Goal: Task Accomplishment & Management: Manage account settings

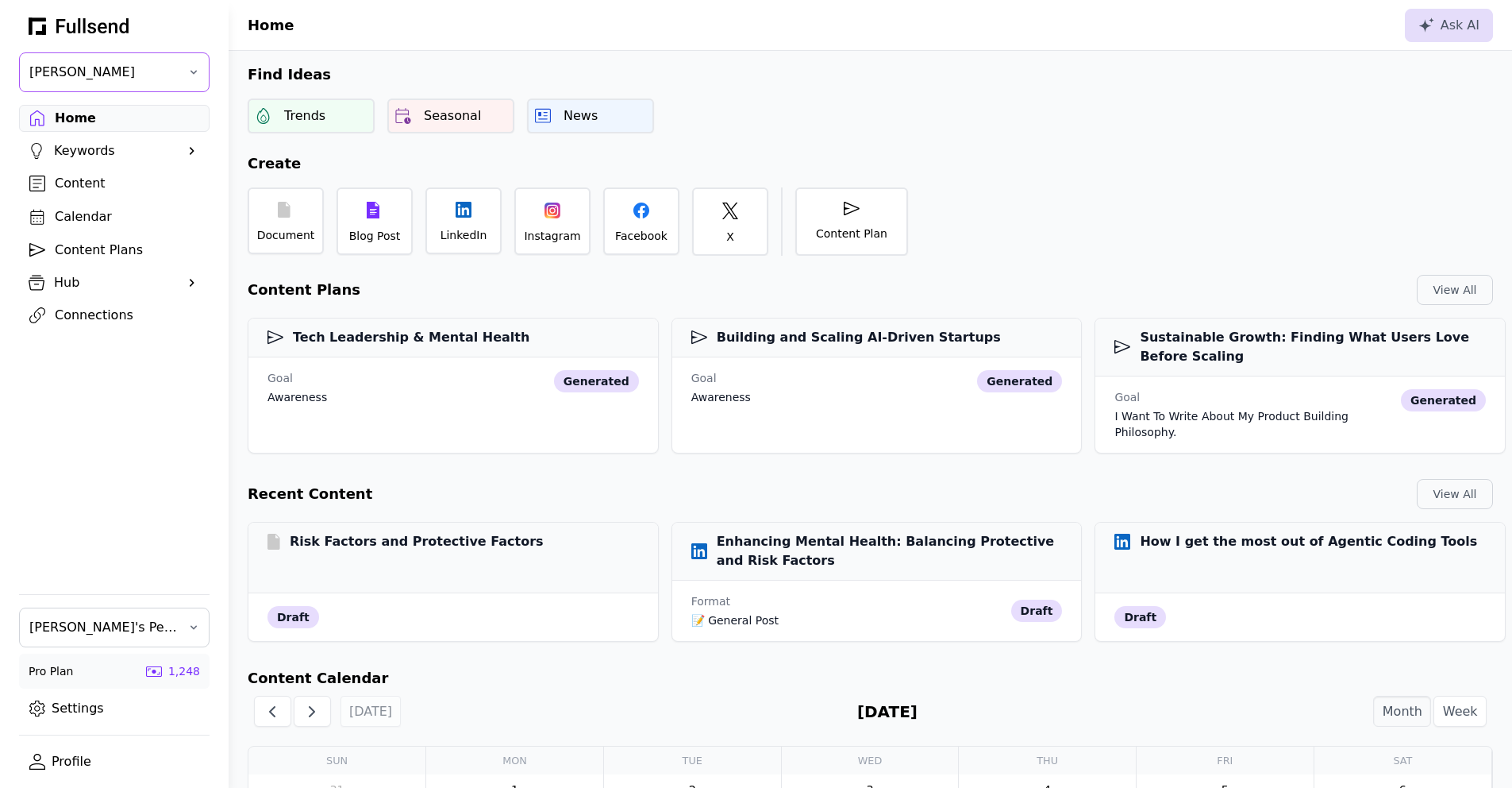
click at [105, 67] on span "[PERSON_NAME]" at bounding box center [103, 72] width 147 height 19
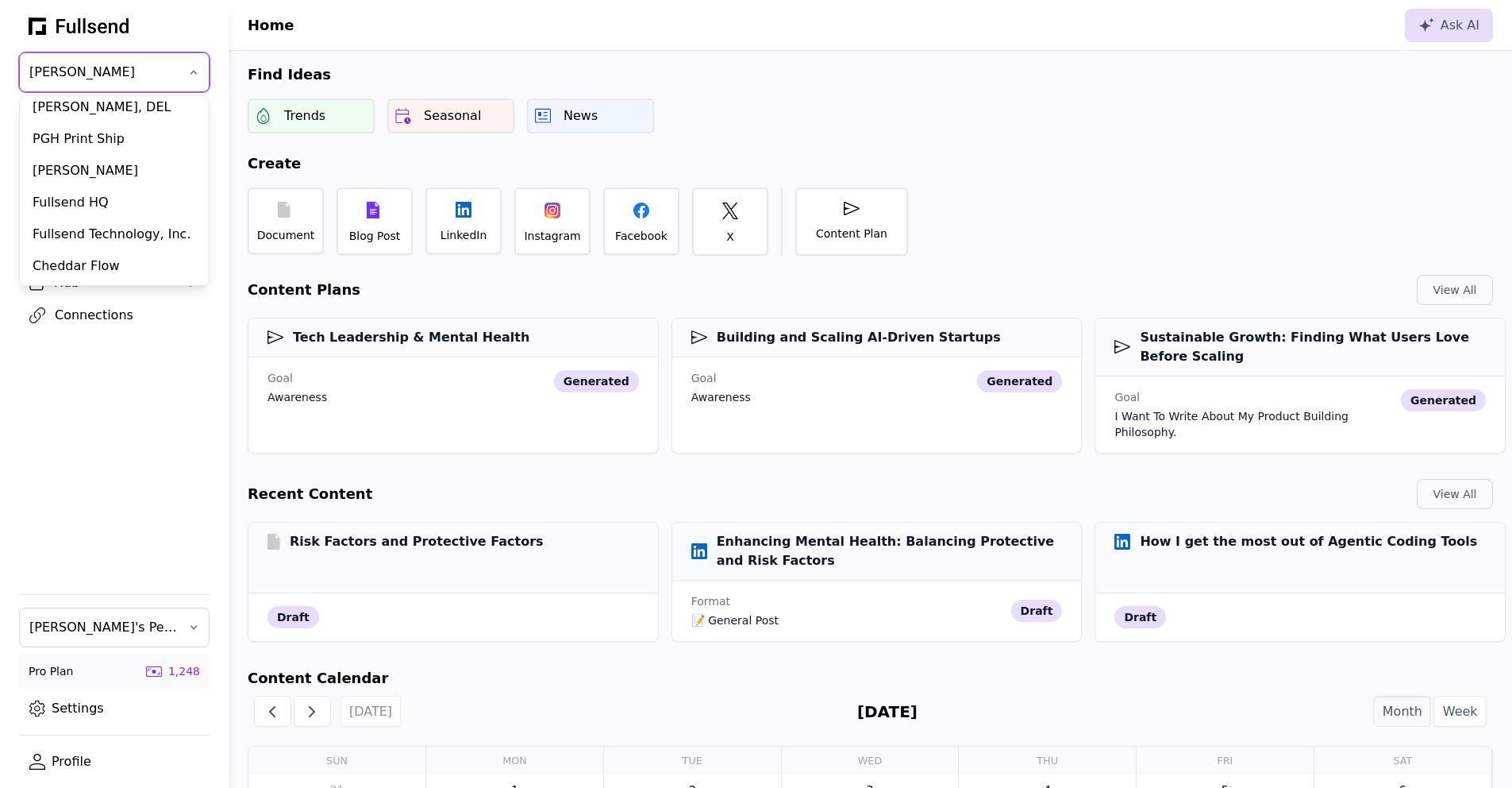
click at [113, 402] on div "Home Keywords Suggestions Content Calendar Content Plans Hub Profile Brand Voic…" at bounding box center [114, 340] width 228 height 470
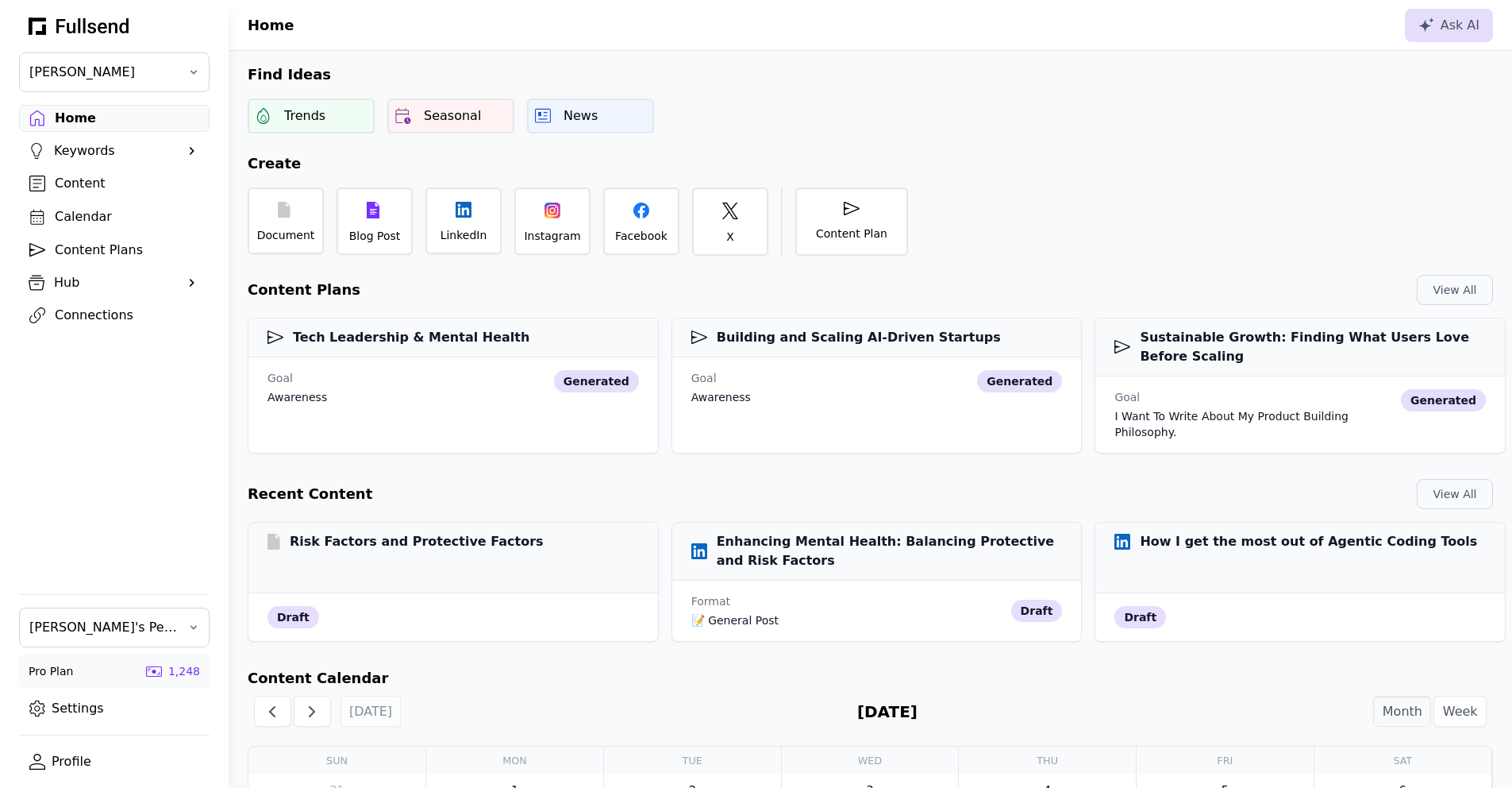
click at [106, 717] on link "Settings" at bounding box center [115, 709] width 191 height 27
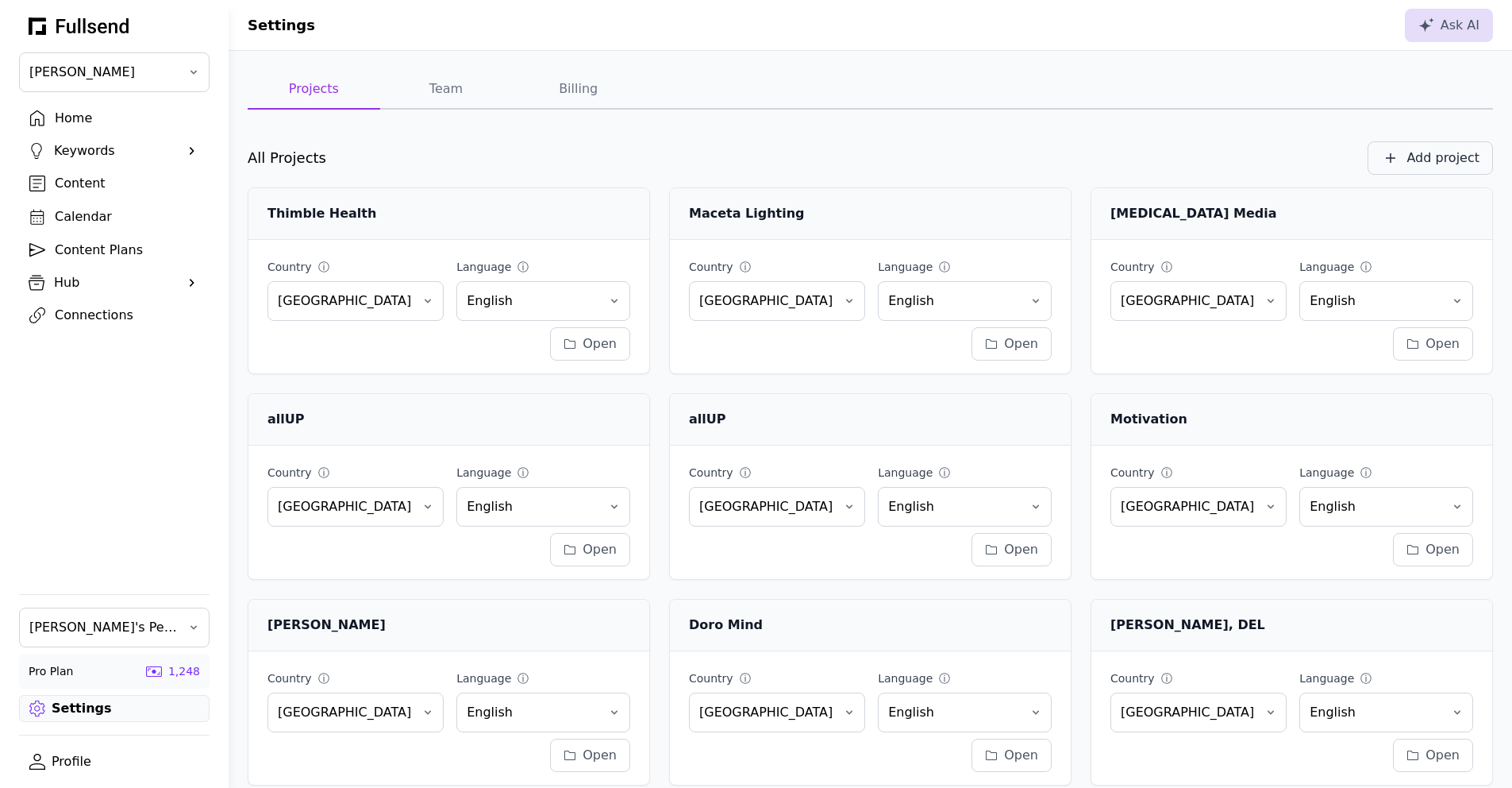
click at [1448, 154] on div "Add project" at bounding box center [1442, 158] width 73 height 19
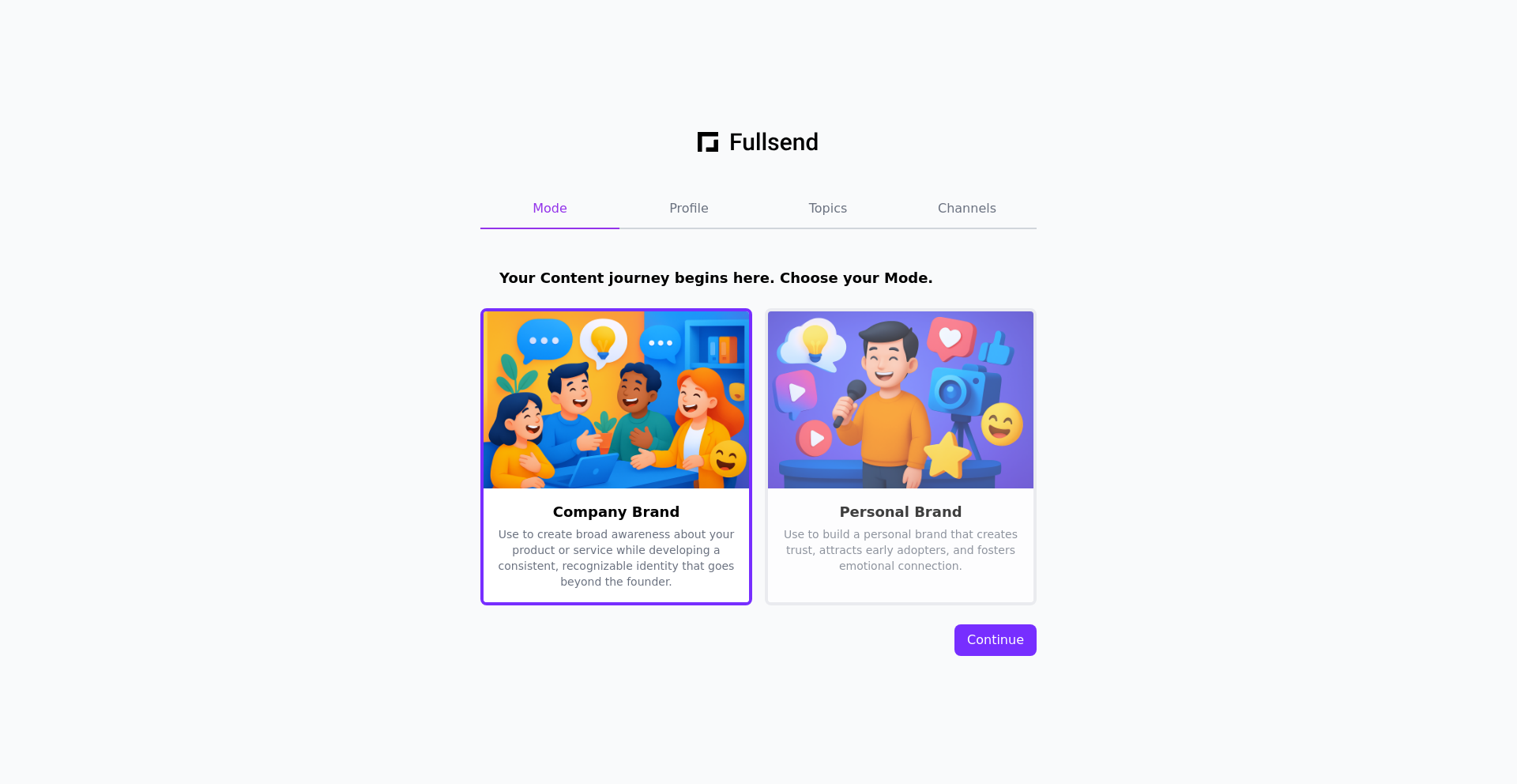
click at [1001, 632] on div "Continue" at bounding box center [995, 640] width 57 height 19
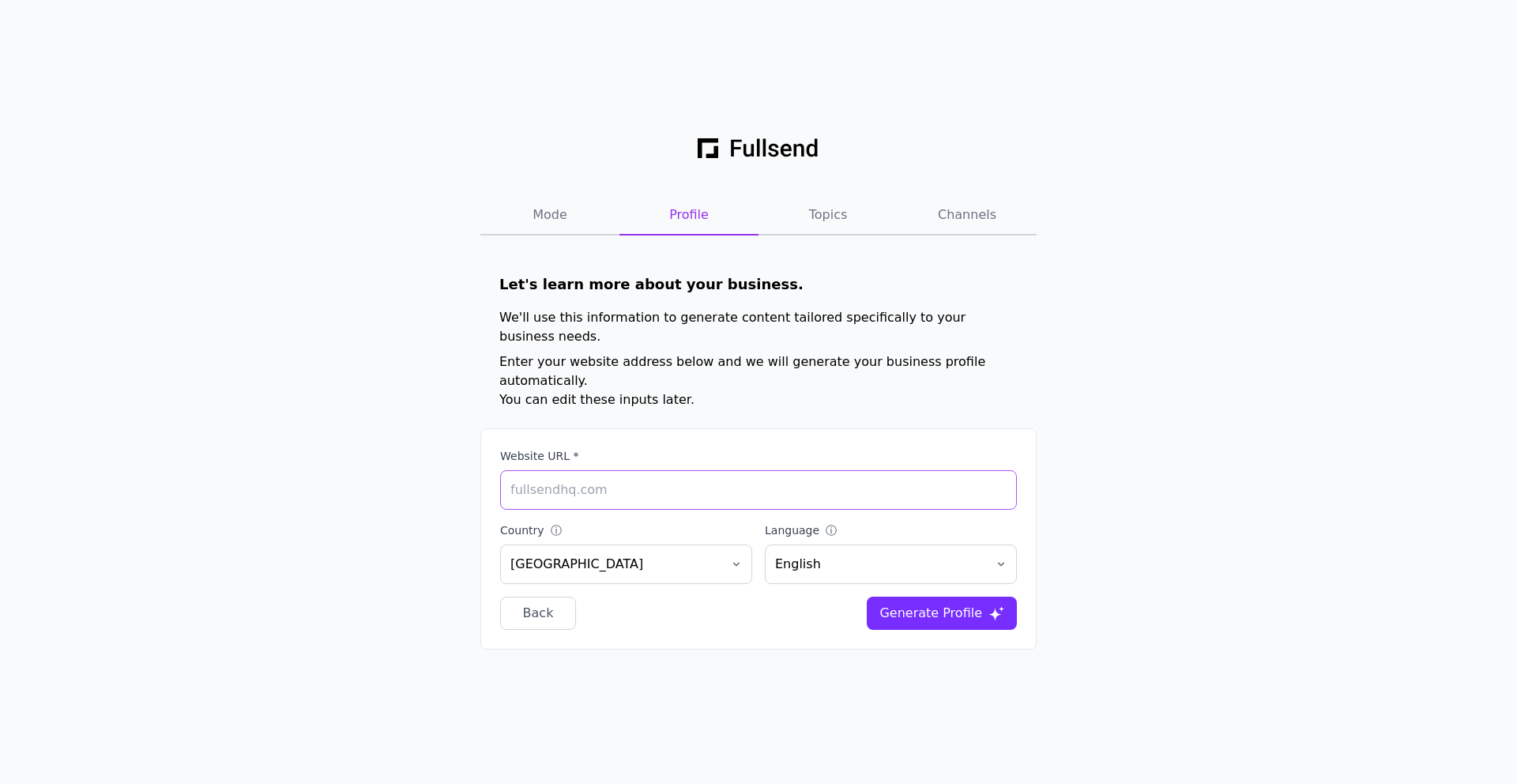
click at [554, 471] on input "Website URL *" at bounding box center [758, 490] width 517 height 40
paste input "[URL][DOMAIN_NAME]"
type input "[URL][DOMAIN_NAME]"
click at [935, 604] on div "Generate Profile" at bounding box center [931, 613] width 103 height 19
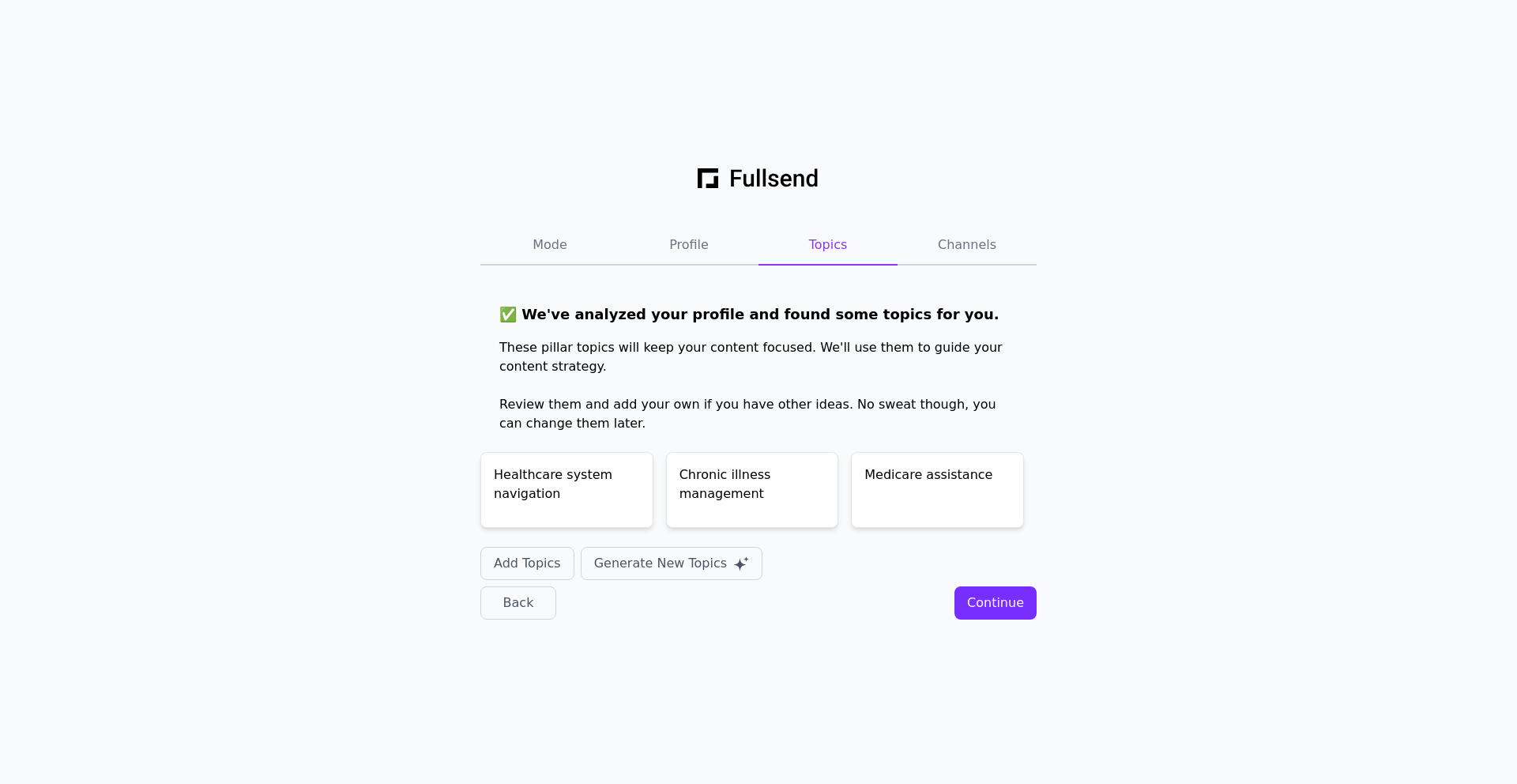
click at [1008, 608] on div "Continue" at bounding box center [995, 603] width 57 height 19
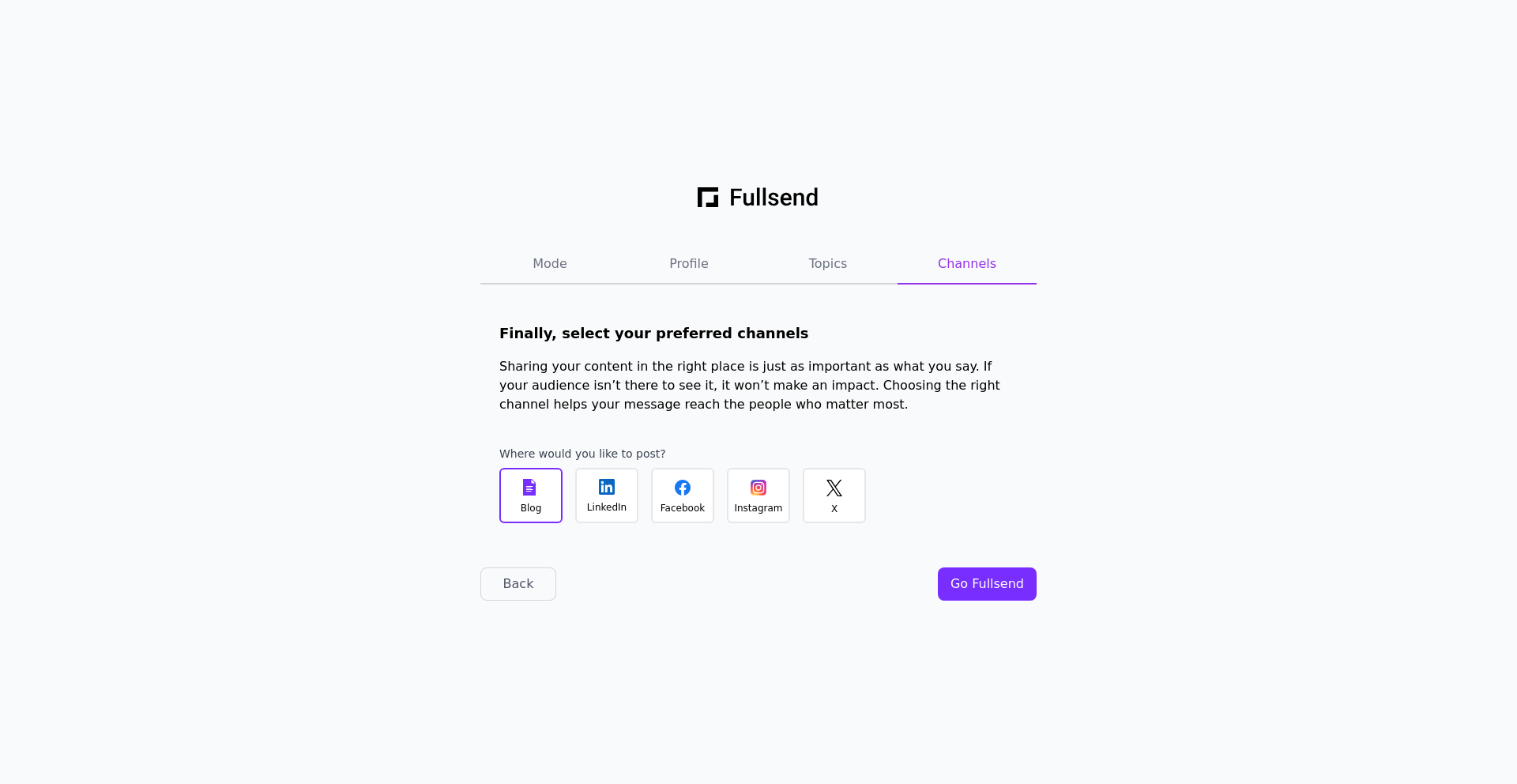
click at [691, 495] on div "Facebook" at bounding box center [682, 494] width 63 height 55
click at [985, 577] on div "Go Fullsend" at bounding box center [987, 584] width 73 height 19
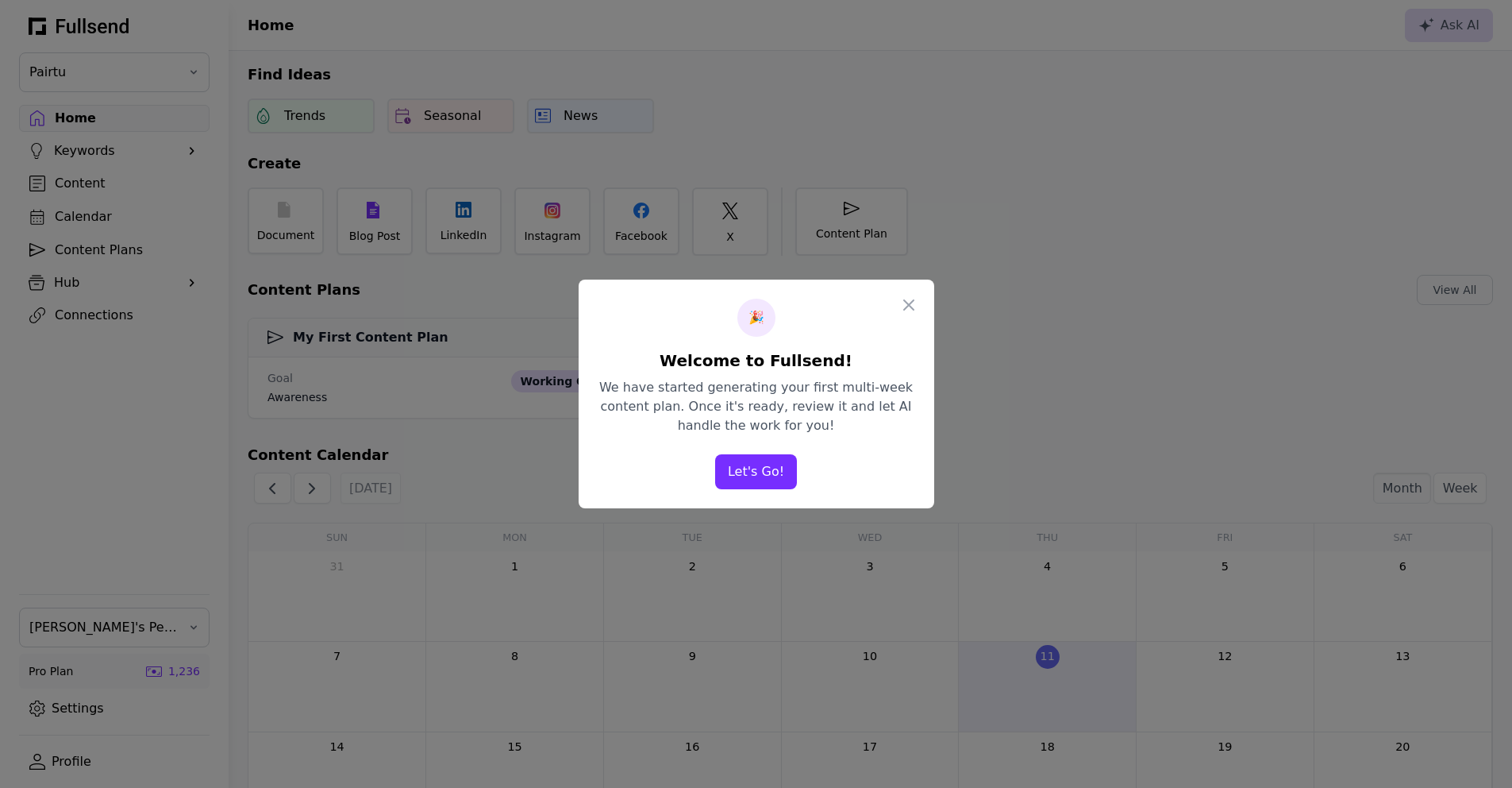
click at [765, 466] on button "Let's Go!" at bounding box center [756, 472] width 82 height 35
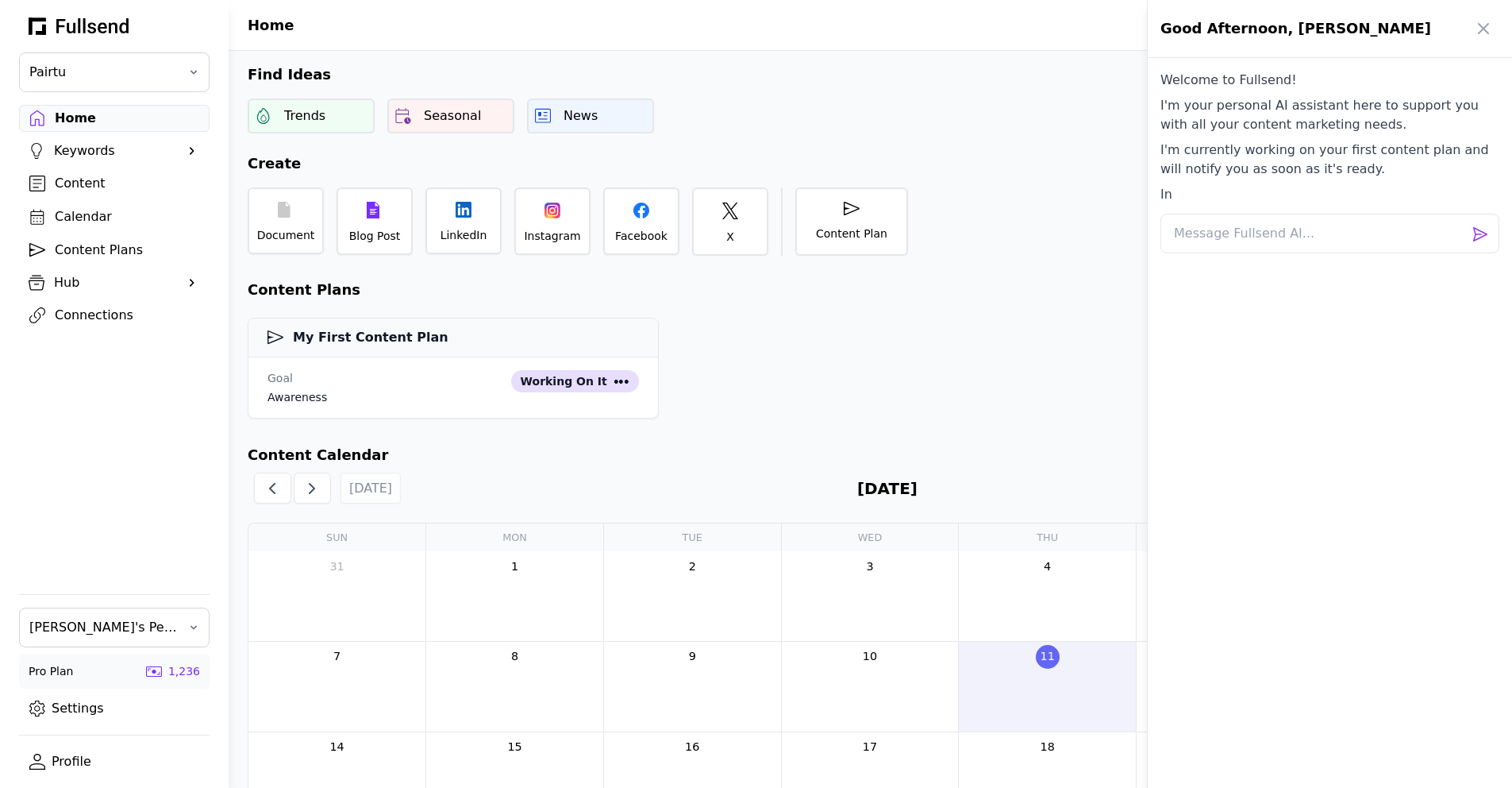
click at [87, 281] on div at bounding box center [756, 394] width 1512 height 788
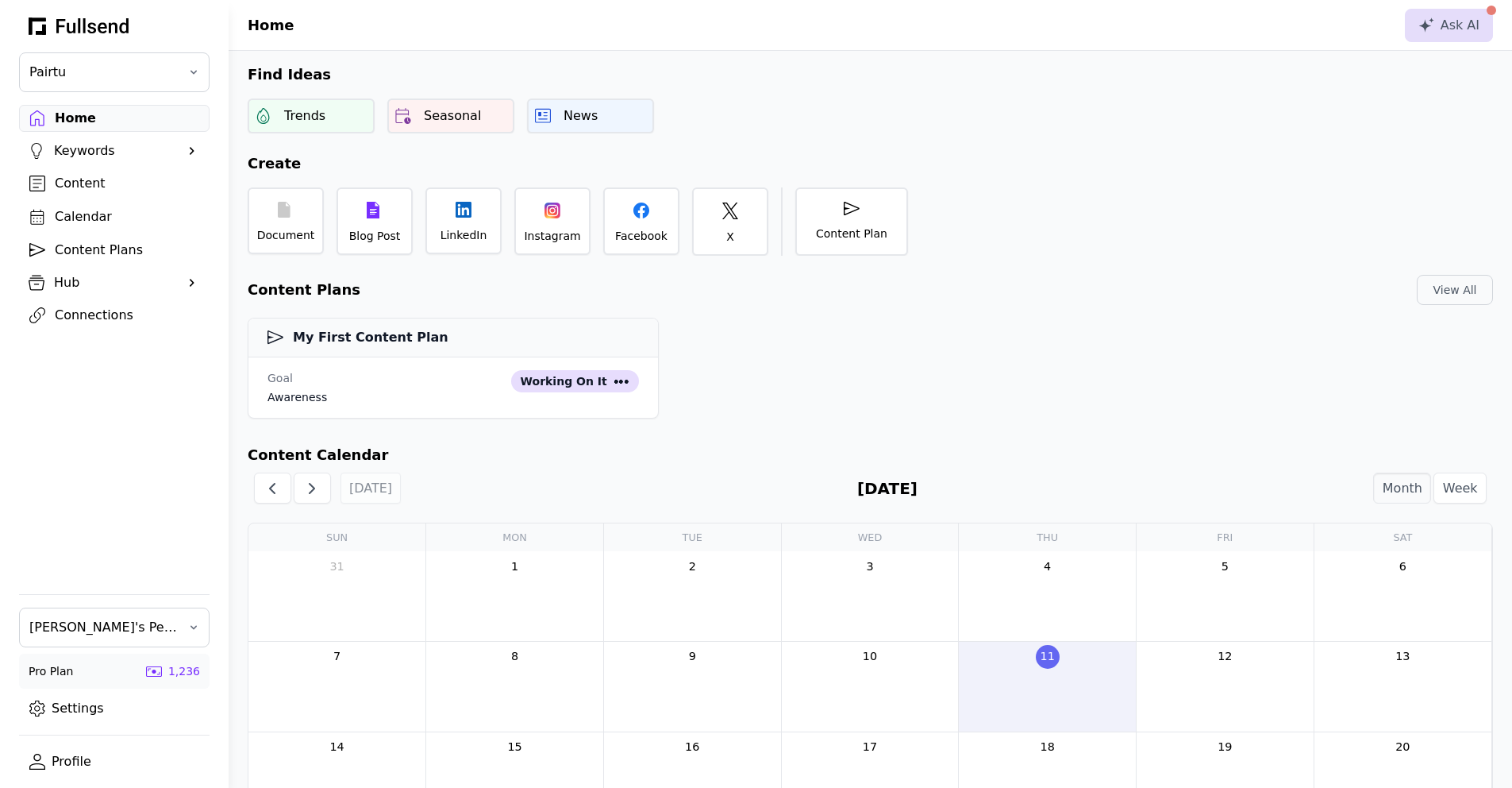
click at [79, 281] on div "Hub" at bounding box center [114, 283] width 121 height 19
click at [110, 303] on div "Profile" at bounding box center [127, 309] width 144 height 19
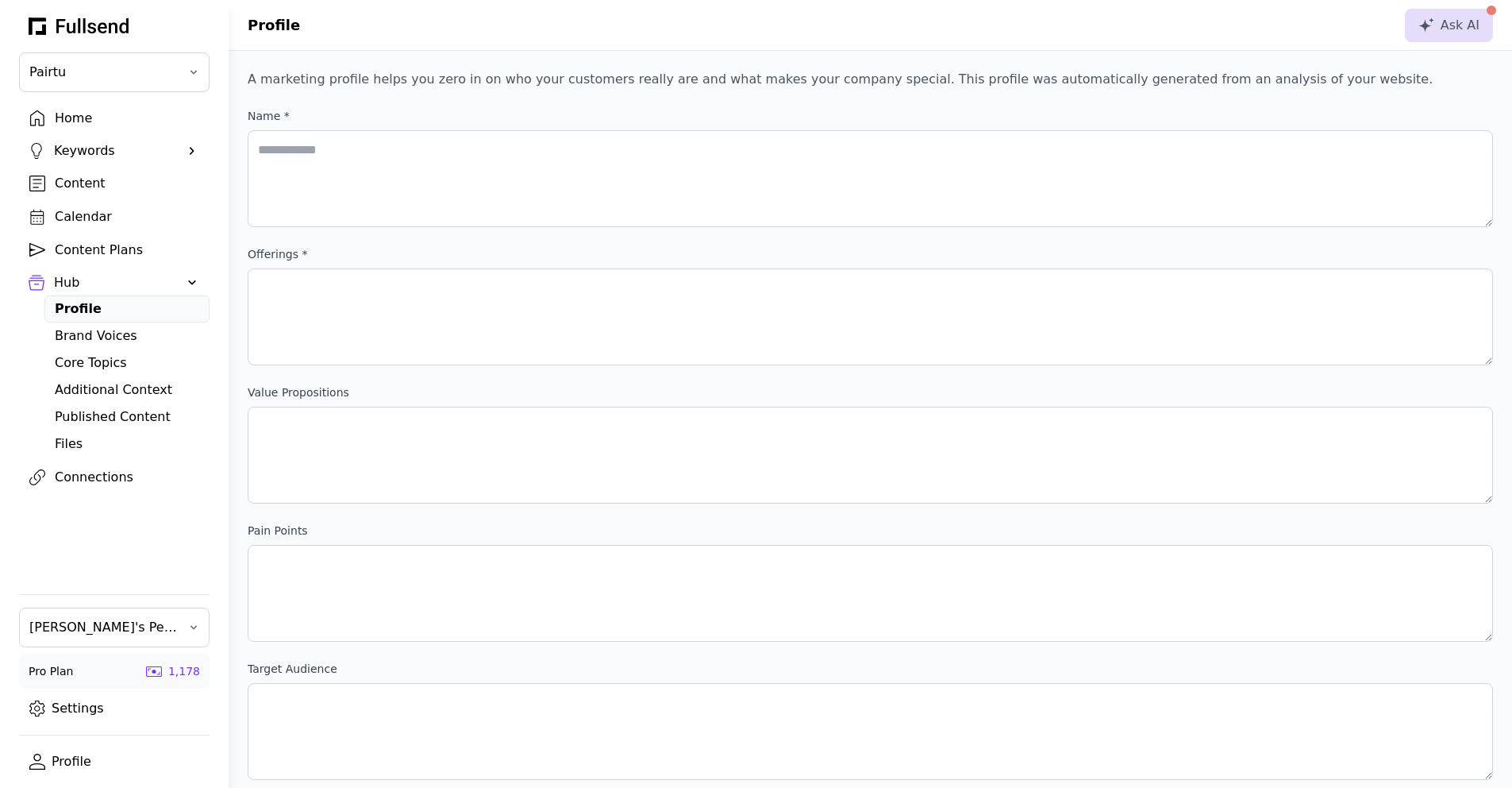
click at [89, 156] on div "Keywords" at bounding box center [114, 151] width 121 height 19
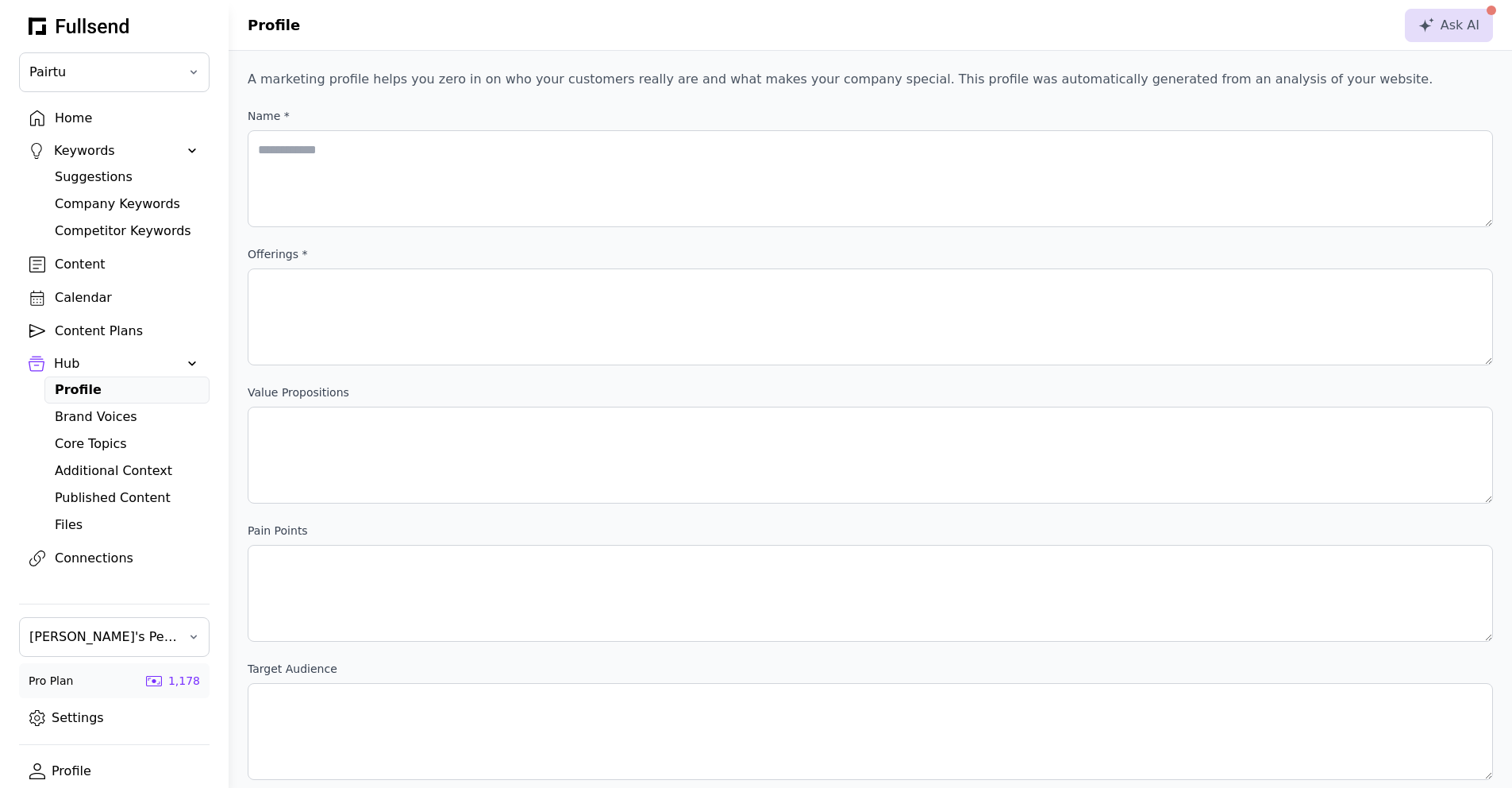
click at [106, 204] on div "Company Keywords" at bounding box center [127, 204] width 144 height 19
